Goal: Task Accomplishment & Management: Manage account settings

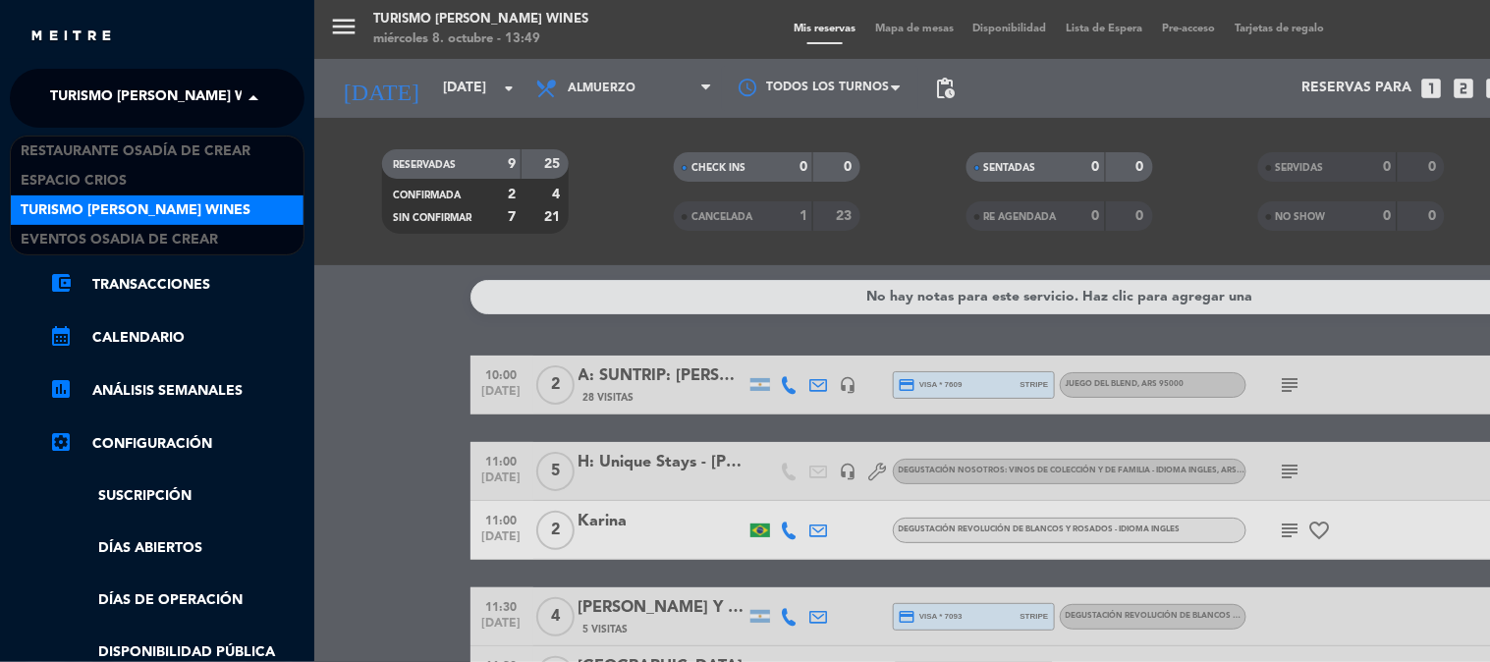
click at [159, 99] on span "Turismo [PERSON_NAME] Wines" at bounding box center [165, 98] width 230 height 41
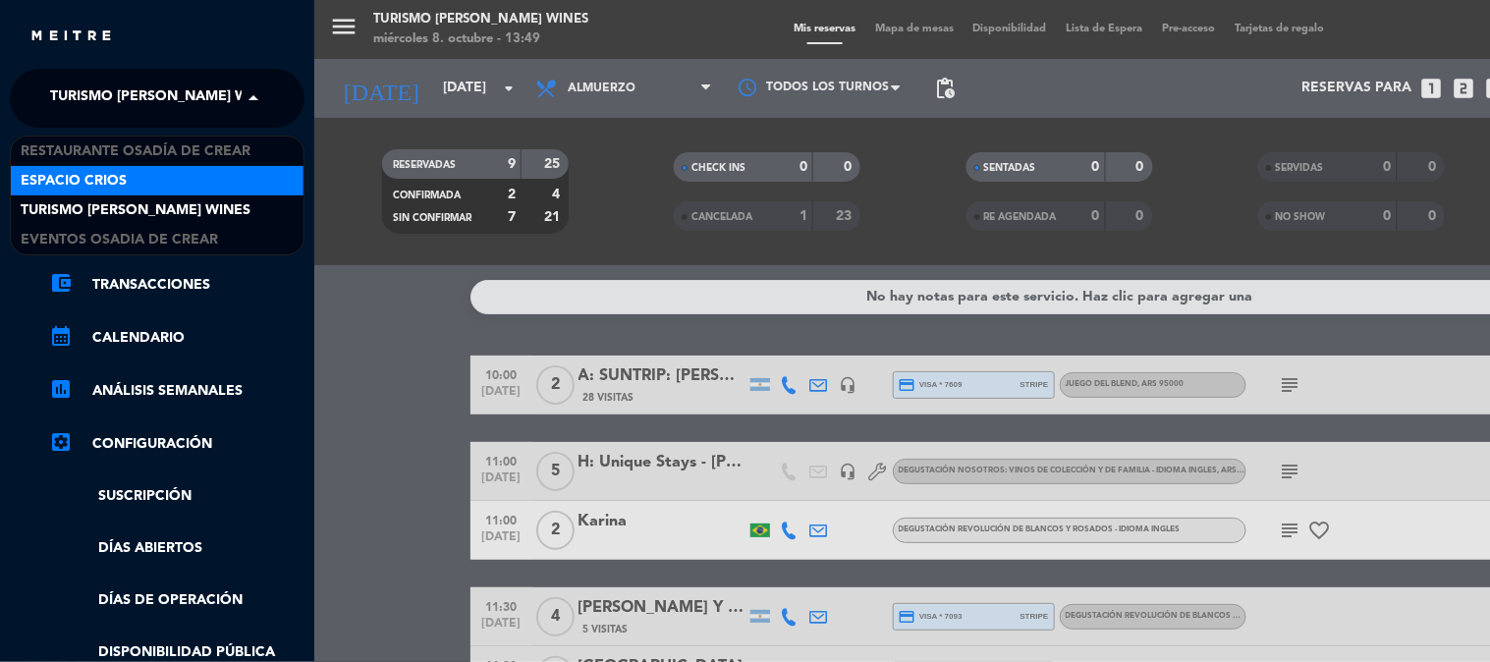
click at [154, 168] on div "Espacio Crios" at bounding box center [157, 180] width 293 height 29
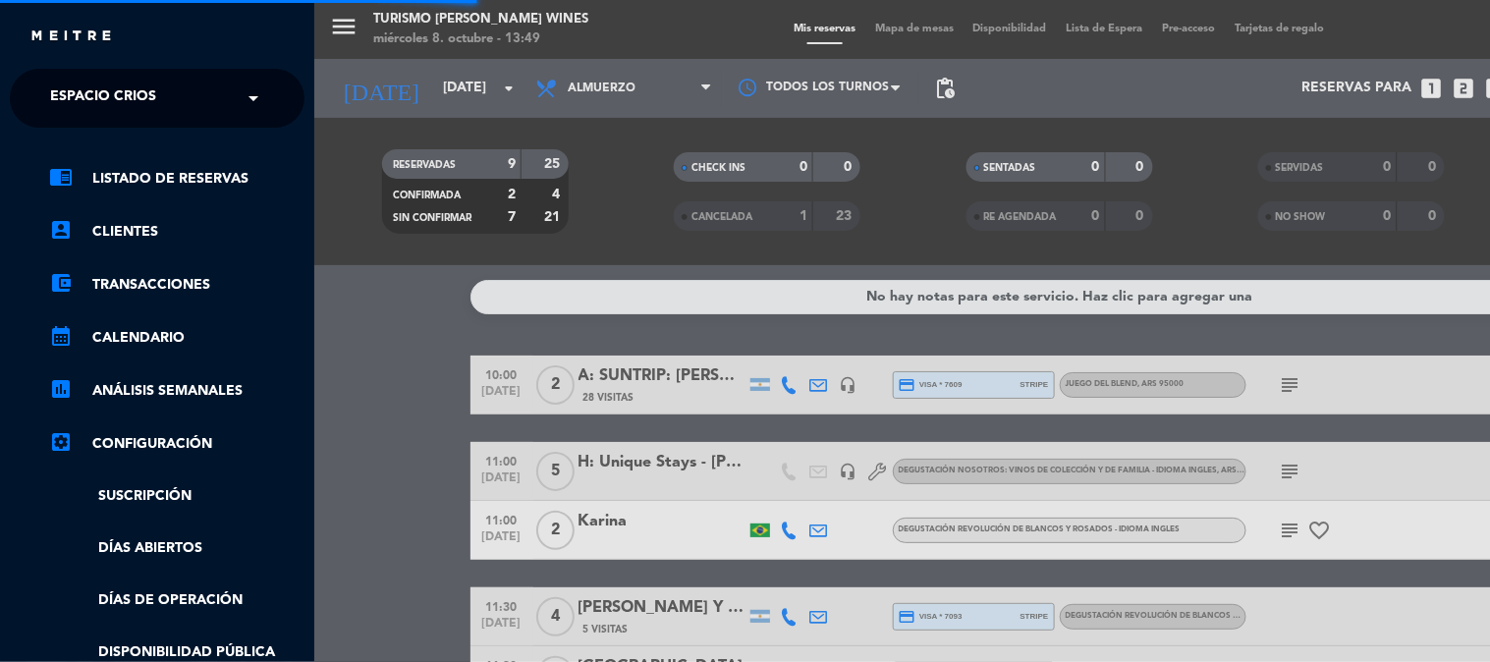
click at [123, 91] on span "Espacio Crios" at bounding box center [103, 98] width 106 height 41
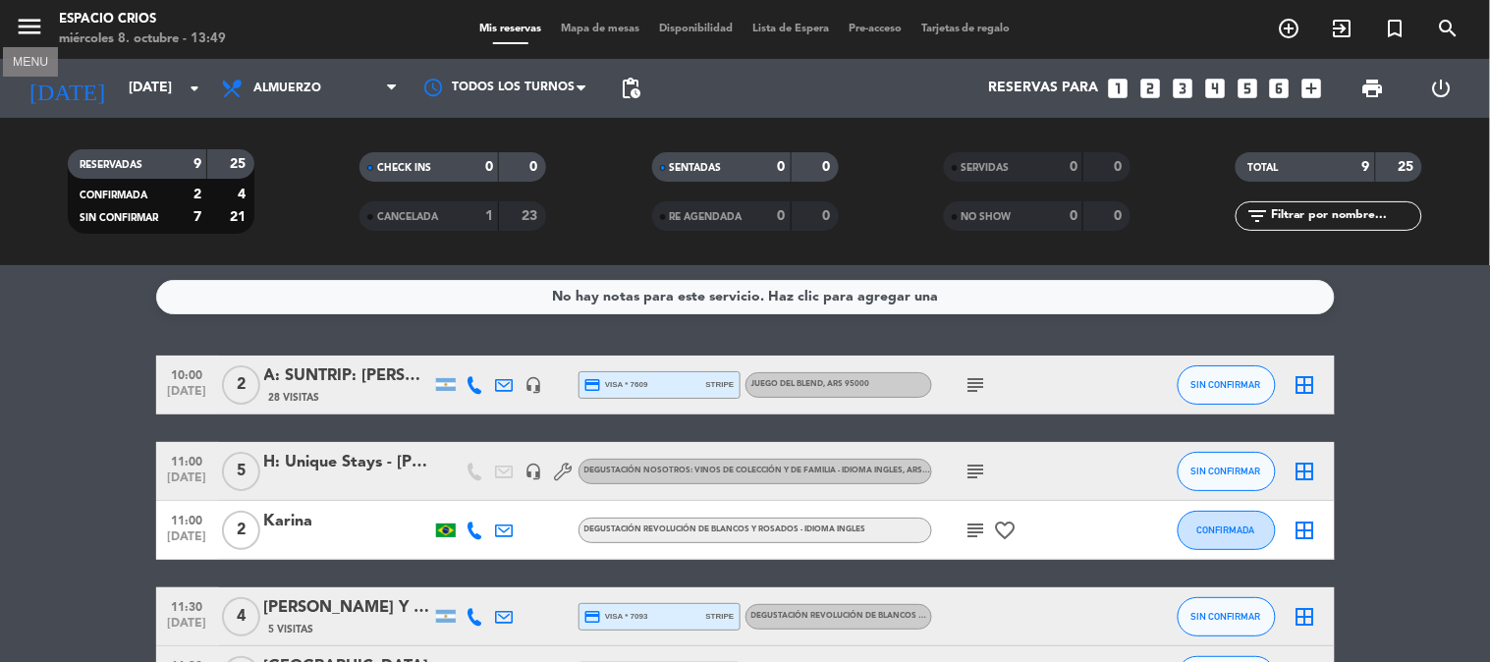
click at [40, 25] on icon "menu" at bounding box center [29, 26] width 29 height 29
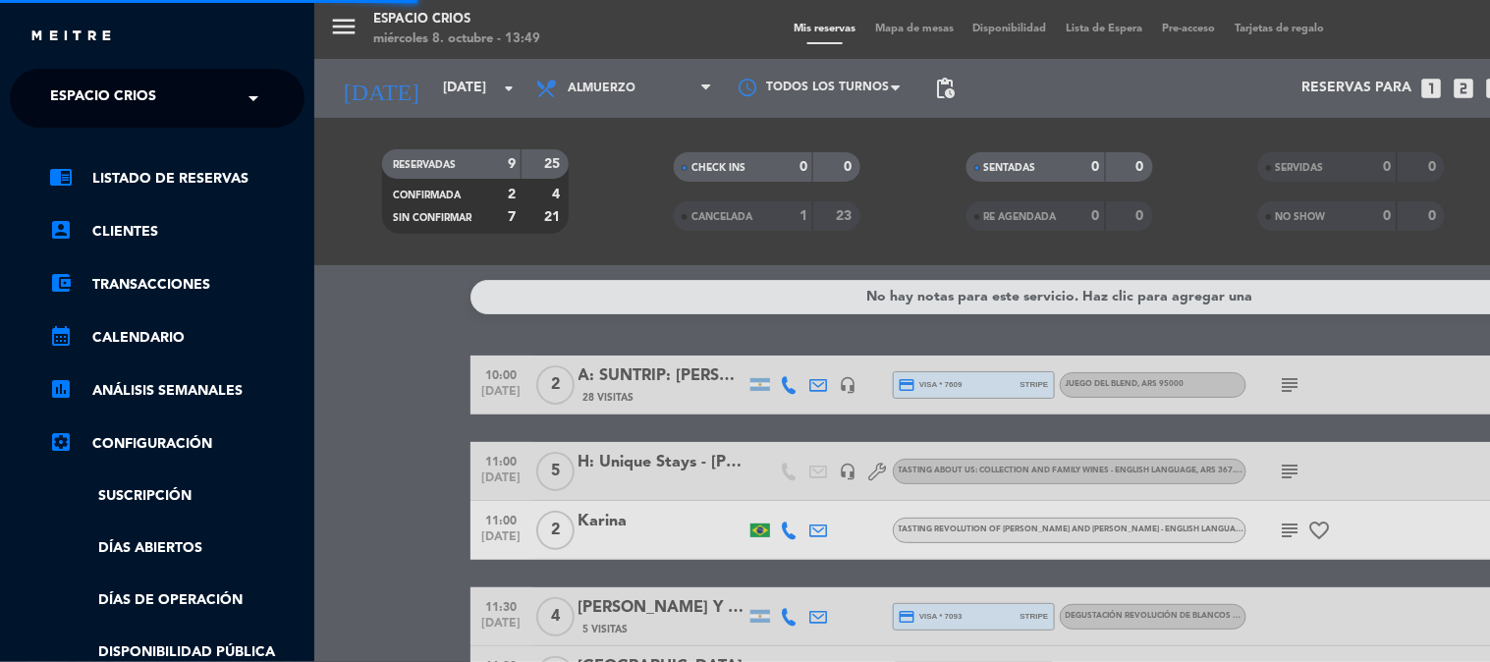
click at [133, 92] on span "Espacio Crios" at bounding box center [103, 98] width 106 height 41
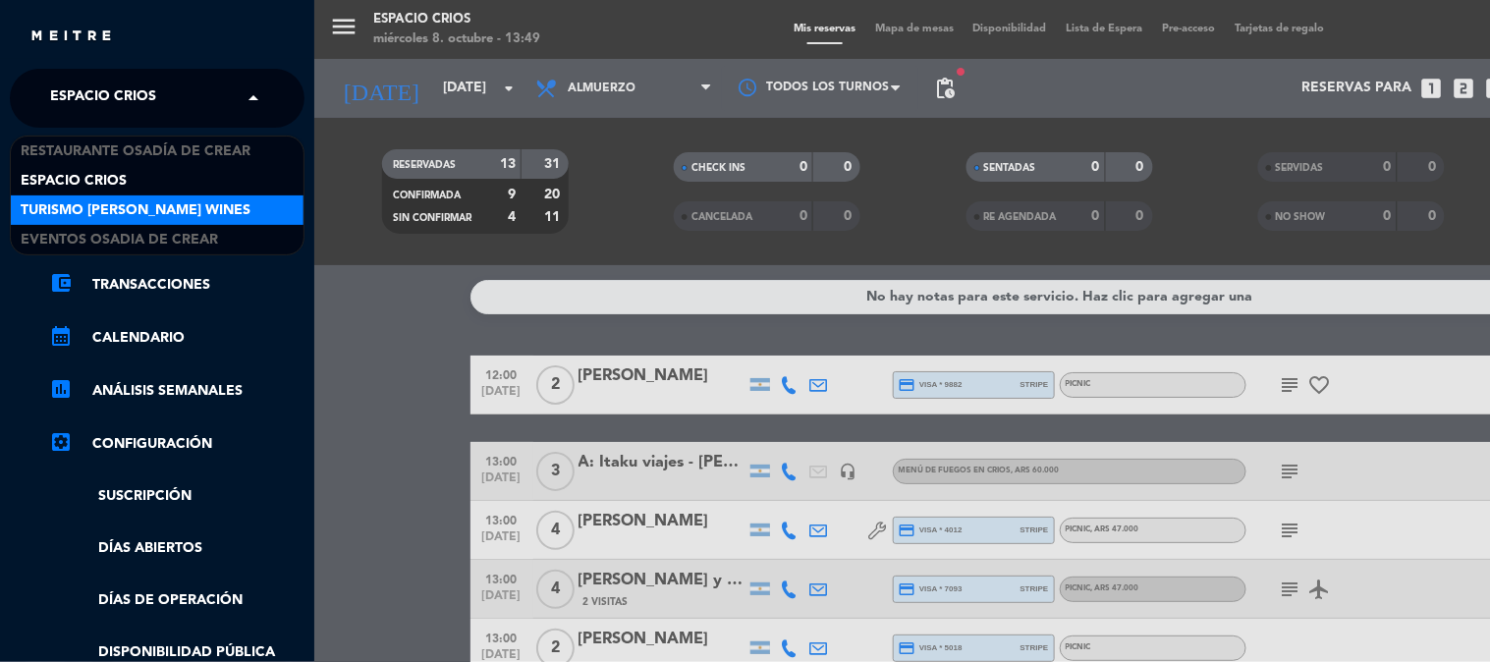
click at [123, 220] on span "Turismo [PERSON_NAME] Wines" at bounding box center [136, 210] width 230 height 23
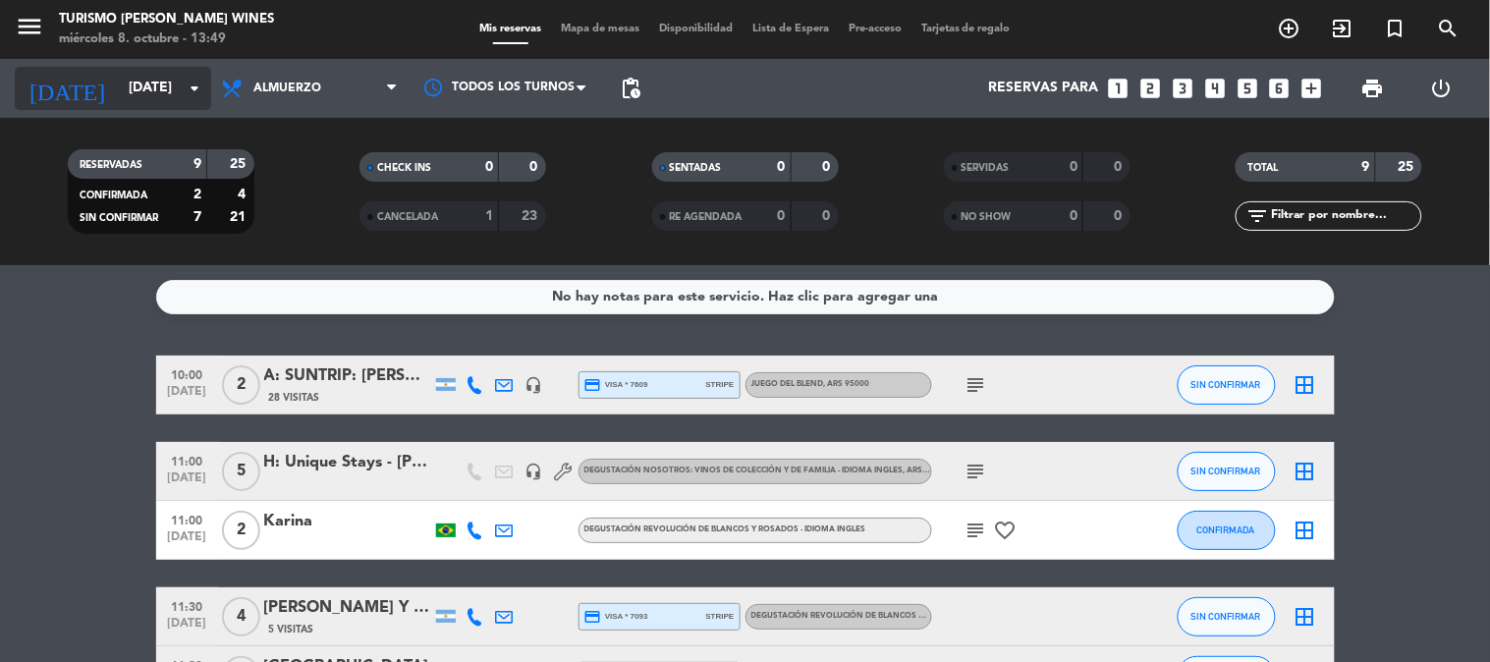
click at [120, 94] on input "[DATE]" at bounding box center [212, 88] width 187 height 35
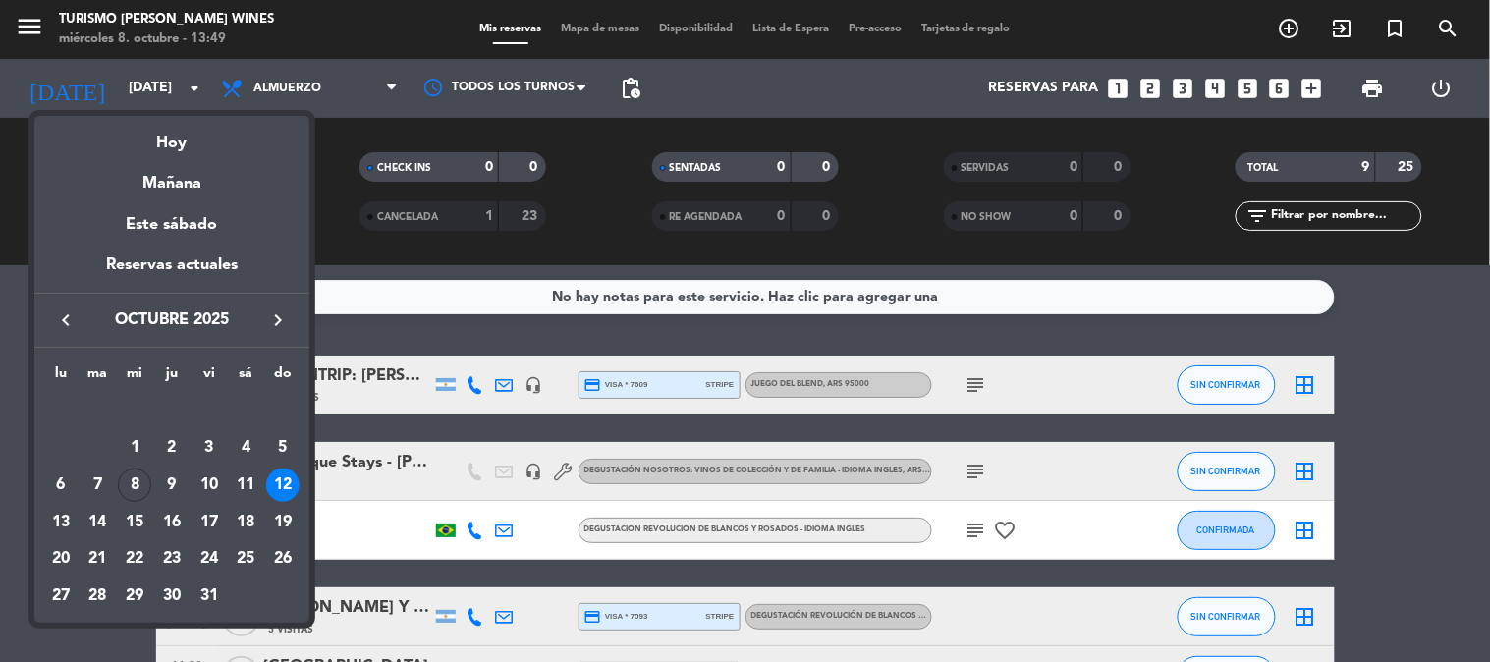
click at [282, 327] on icon "keyboard_arrow_right" at bounding box center [278, 320] width 24 height 24
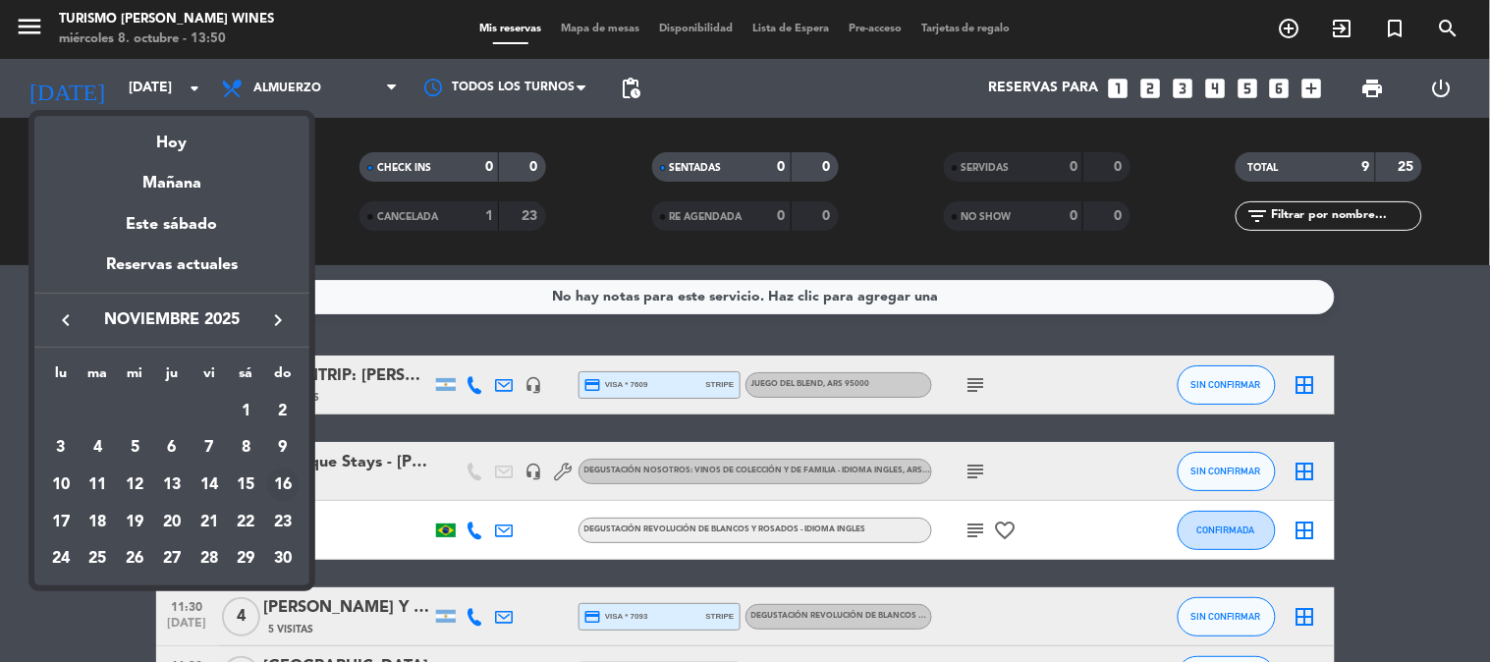
click at [286, 487] on div "16" at bounding box center [282, 484] width 33 height 33
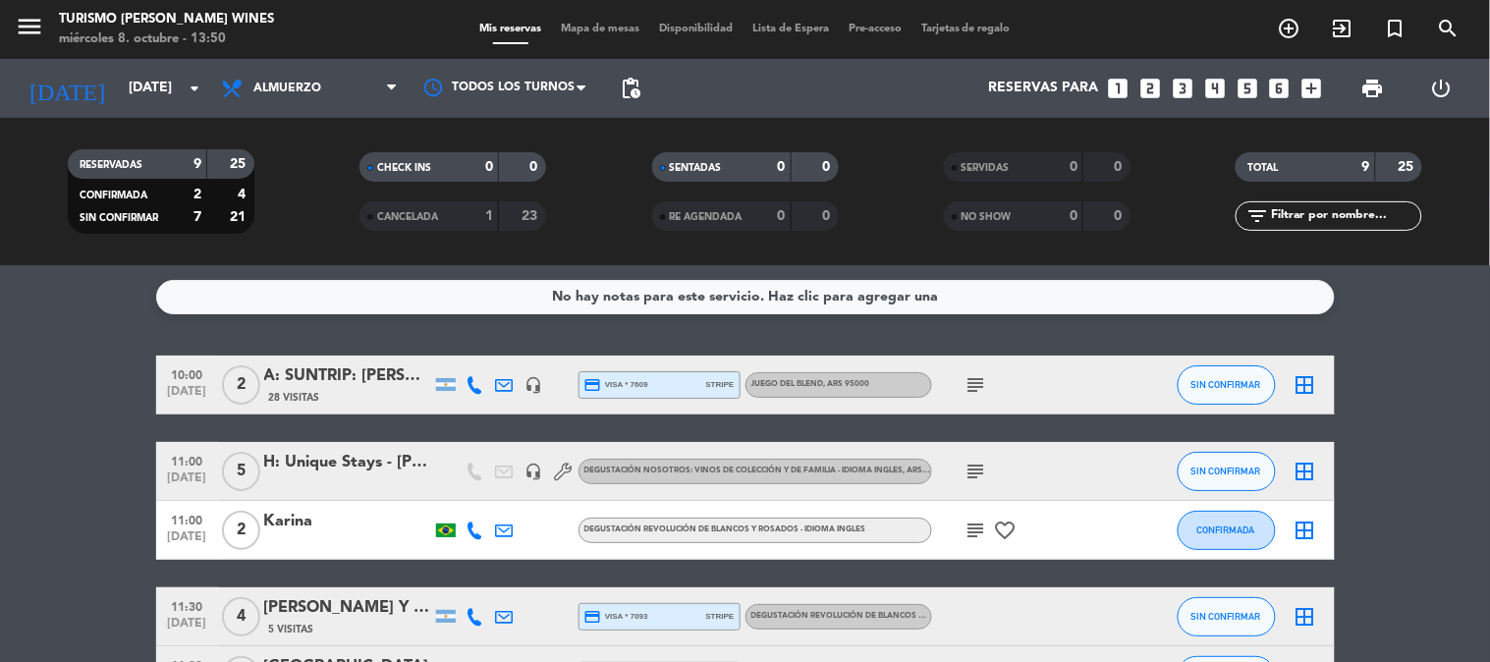
type input "[DATE]"
